Goal: Find specific fact: Find specific fact

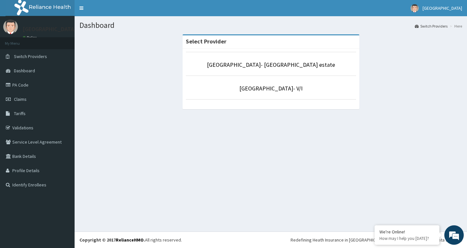
click at [231, 62] on p "[GEOGRAPHIC_DATA]- [GEOGRAPHIC_DATA] estate" at bounding box center [271, 65] width 170 height 8
click at [242, 64] on link "[GEOGRAPHIC_DATA]- [GEOGRAPHIC_DATA] estate" at bounding box center [271, 64] width 128 height 7
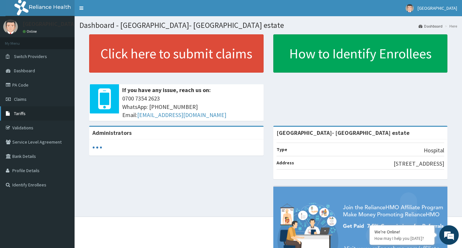
click at [25, 112] on span "Tariffs" at bounding box center [20, 114] width 12 height 6
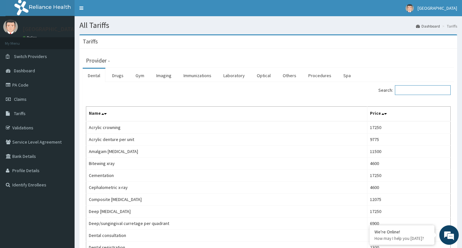
click at [420, 95] on input "Search:" at bounding box center [423, 90] width 56 height 10
click at [122, 74] on link "Drugs" at bounding box center [118, 76] width 22 height 14
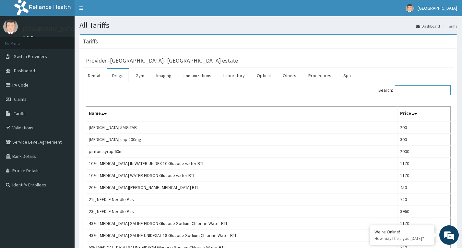
click at [422, 89] on input "Search:" at bounding box center [423, 90] width 56 height 10
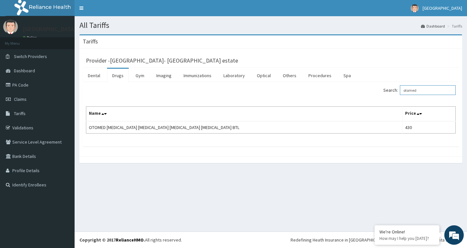
type input "otomed"
click at [184, 12] on nav "Toggle navigation Faith City Hospital Faith City Hospital - faithcitylagos@yaho…" at bounding box center [271, 8] width 392 height 16
drag, startPoint x: 419, startPoint y: 93, endPoint x: 384, endPoint y: 97, distance: 35.6
click at [384, 97] on div "Search: otomed" at bounding box center [366, 90] width 180 height 11
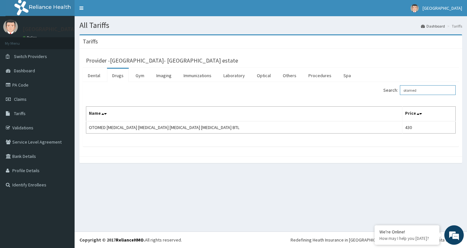
click at [426, 89] on input "otomed" at bounding box center [428, 90] width 56 height 10
drag, startPoint x: 423, startPoint y: 89, endPoint x: 380, endPoint y: 90, distance: 42.8
click at [380, 90] on div "Search: otomed" at bounding box center [366, 90] width 180 height 11
